Goal: Information Seeking & Learning: Learn about a topic

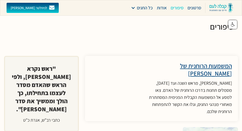
scroll to position [1048, 0]
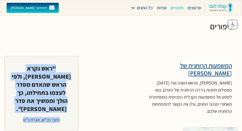
drag, startPoint x: 70, startPoint y: 40, endPoint x: 18, endPoint y: 87, distance: 70.1
click at [18, 87] on div ""ראש נקרא [PERSON_NAME], ולפי הראש שהאדם מסדר לעצמו בתחילתו, כך הולך וממשיך את …" at bounding box center [41, 94] width 75 height 76
copy div ""ראש נקרא [PERSON_NAME], ולפי הראש שהאדם מסדר לעצמו בתחילתו, כך הולך וממשיך את …"
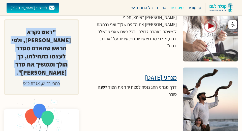
scroll to position [1419, 0]
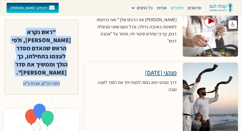
click at [149, 69] on h3 "מנהגי [DATE]" at bounding box center [134, 73] width 86 height 8
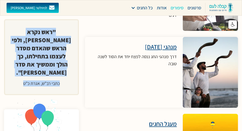
scroll to position [1445, 0]
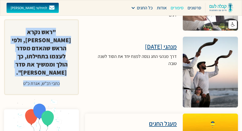
click at [168, 119] on h3 "מעגל החגים" at bounding box center [134, 123] width 86 height 8
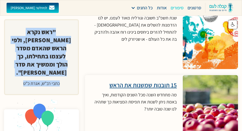
scroll to position [1249, 0]
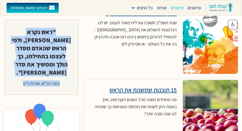
click at [130, 86] on h3 "15 תובנות שמשנות את הראש" at bounding box center [134, 90] width 86 height 8
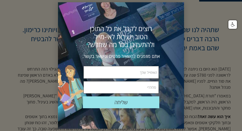
scroll to position [137, 0]
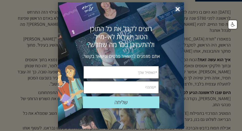
click at [176, 8] on span "×" at bounding box center [177, 9] width 11 height 11
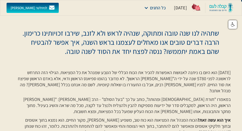
scroll to position [0, 0]
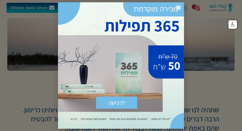
click at [179, 9] on span "×" at bounding box center [178, 7] width 11 height 11
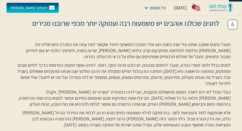
scroll to position [20, 0]
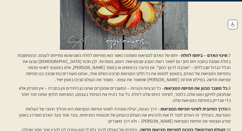
scroll to position [409, 0]
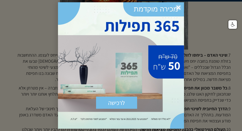
click at [178, 9] on span "×" at bounding box center [178, 7] width 11 height 11
